Goal: Navigation & Orientation: Find specific page/section

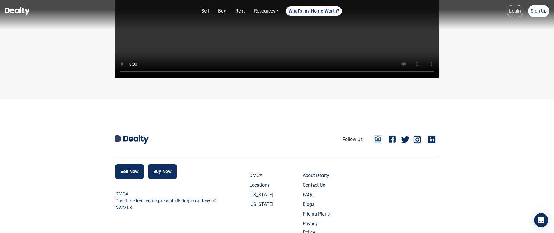
scroll to position [1331, 0]
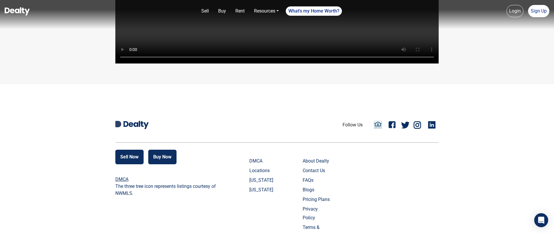
click at [313, 194] on link "Blogs" at bounding box center [317, 190] width 29 height 9
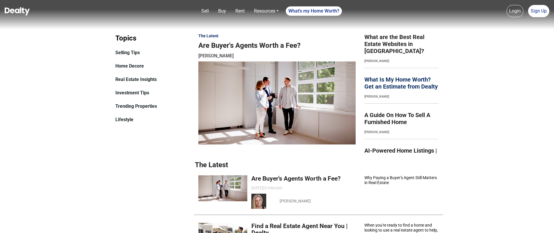
click at [389, 84] on link "What Is My Home Worth? Get an Estimate from Dealty" at bounding box center [401, 83] width 74 height 14
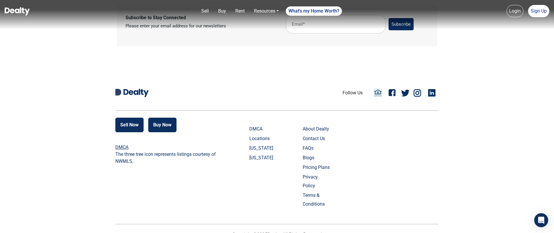
scroll to position [736, 0]
